Goal: Register for event/course

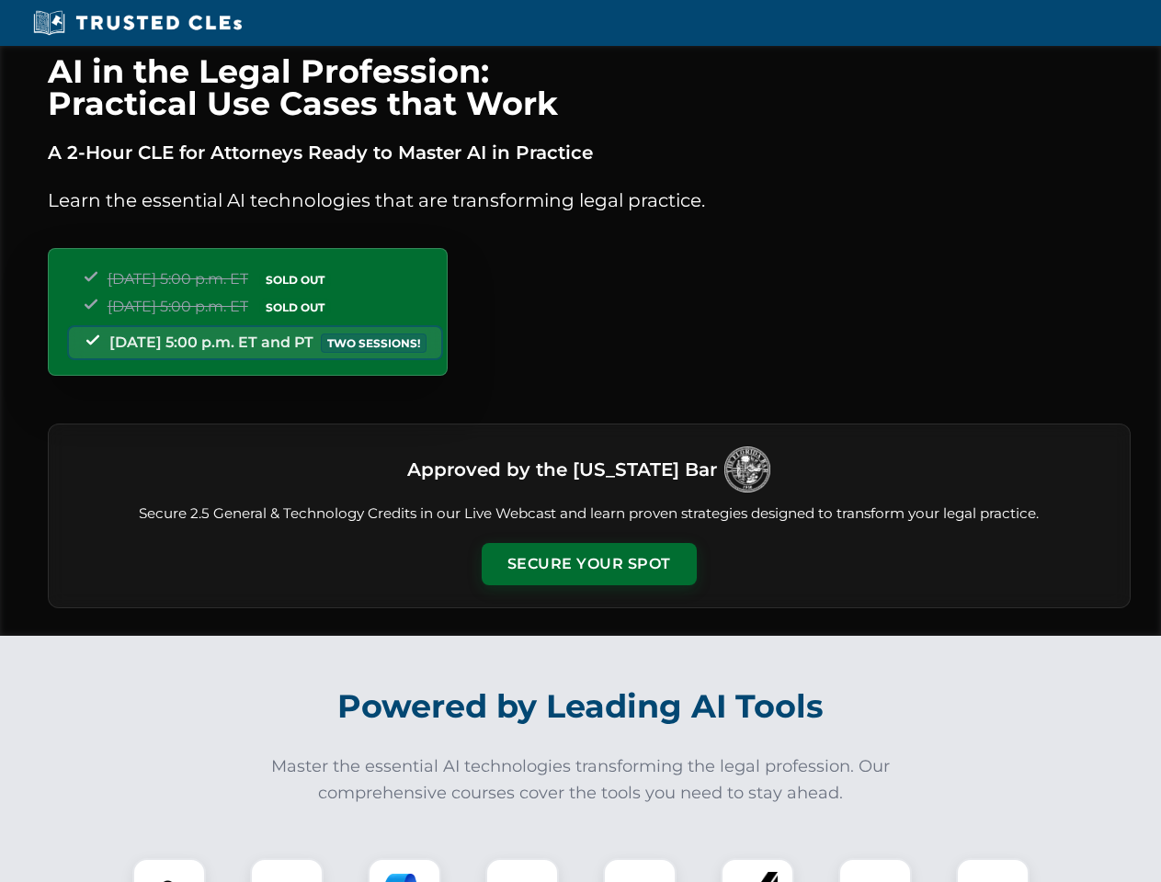
click at [588, 564] on button "Secure Your Spot" at bounding box center [589, 564] width 215 height 42
click at [169, 870] on img at bounding box center [168, 894] width 53 height 53
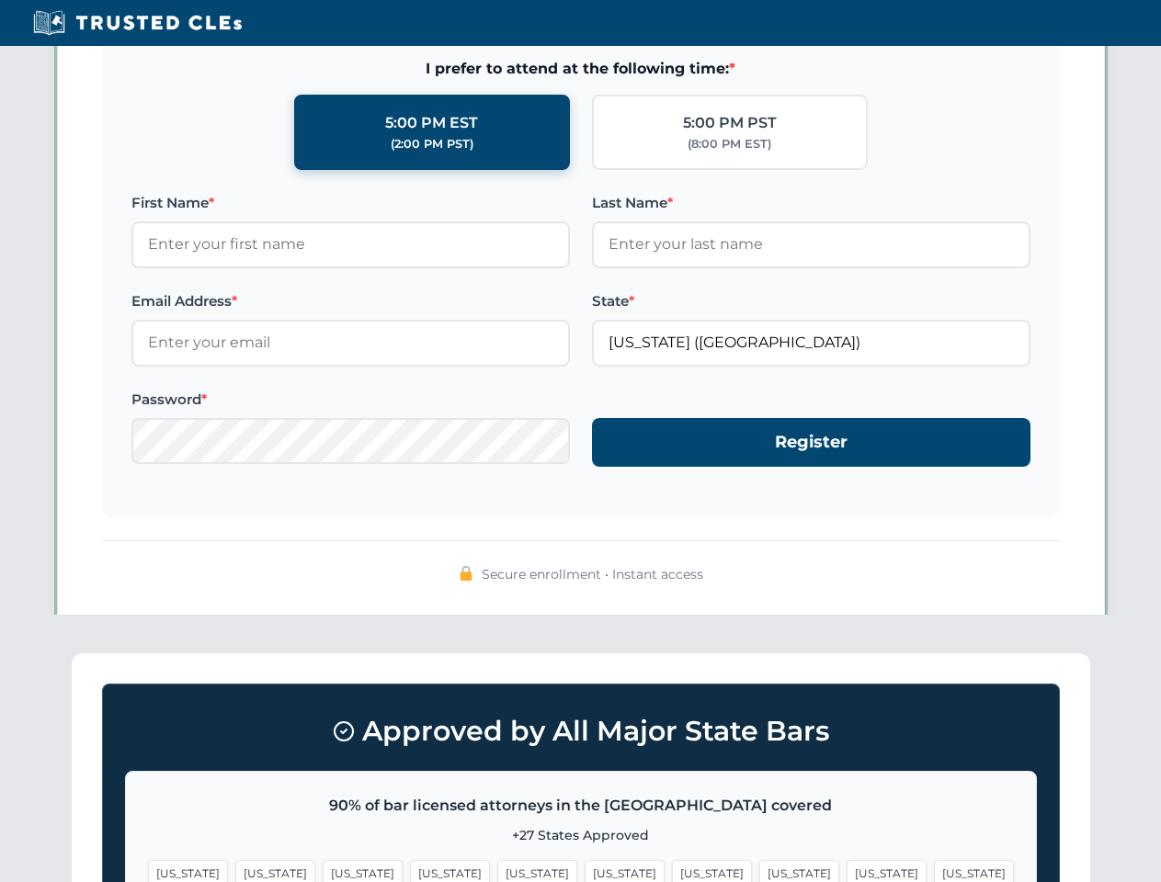
click at [672, 870] on span "[US_STATE]" at bounding box center [712, 873] width 80 height 27
click at [846, 870] on span "[US_STATE]" at bounding box center [886, 873] width 80 height 27
